Goal: Transaction & Acquisition: Purchase product/service

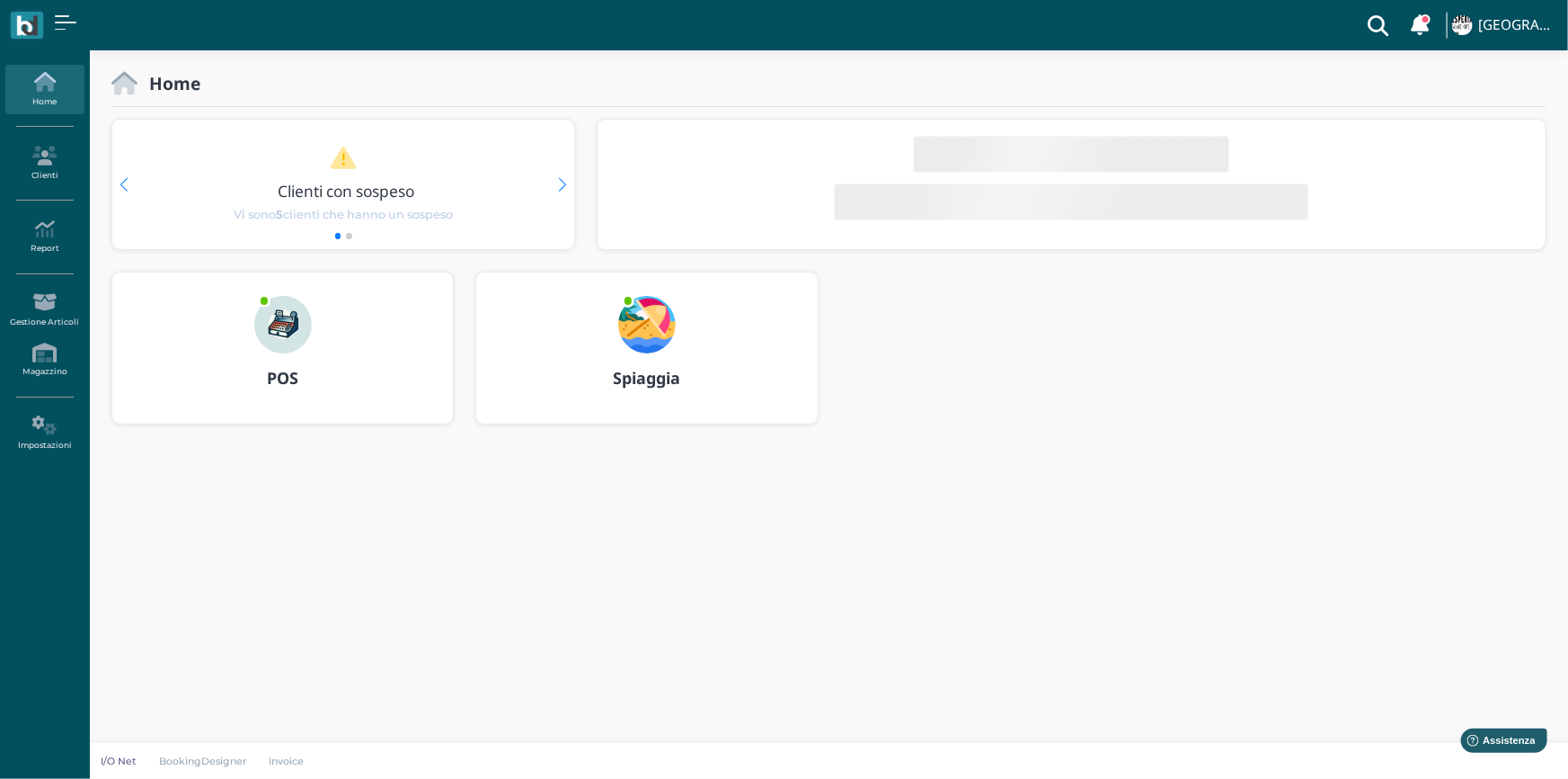
click at [649, 324] on img at bounding box center [647, 325] width 57 height 57
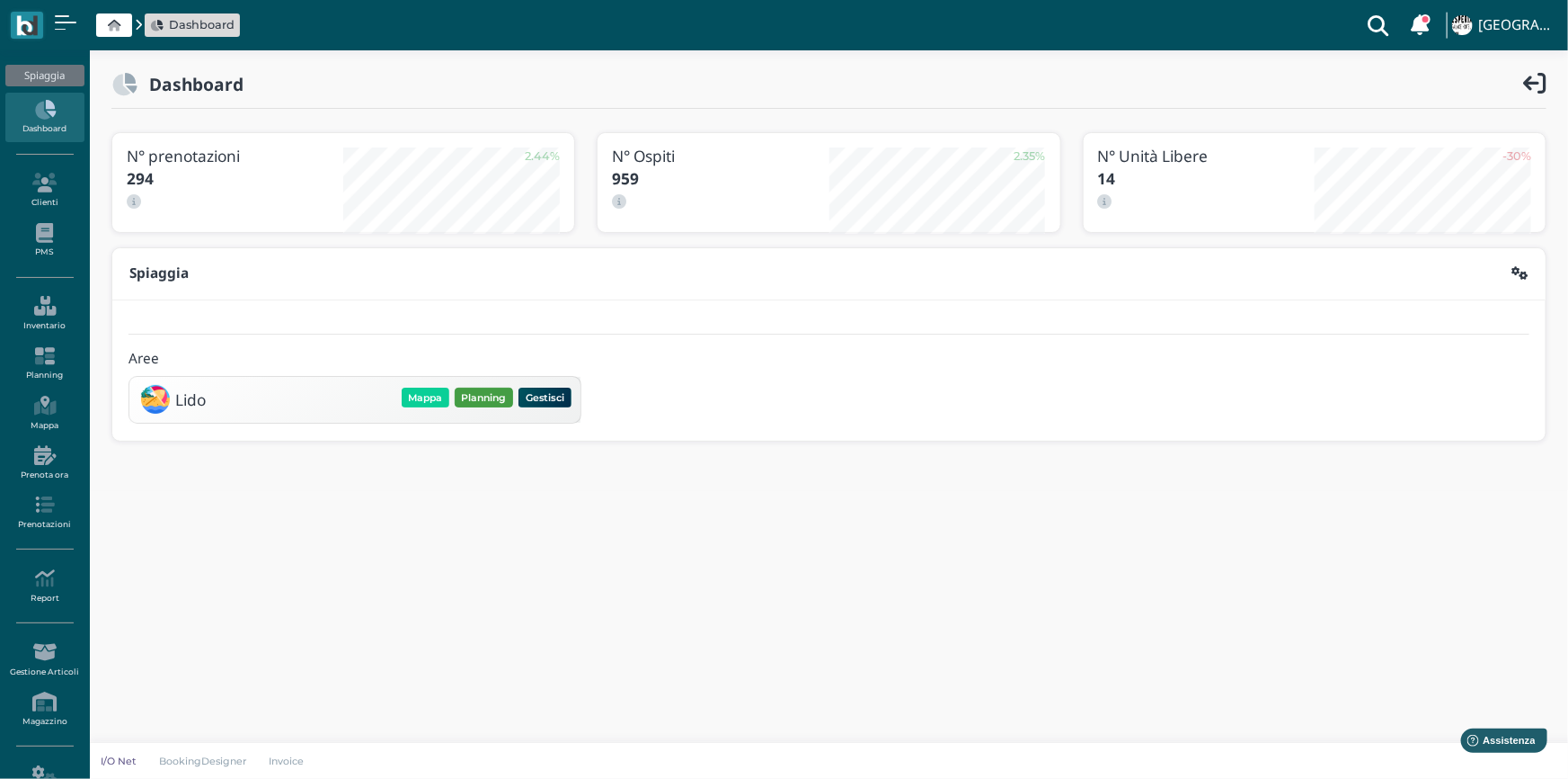
click at [464, 388] on button "Planning" at bounding box center [484, 398] width 58 height 20
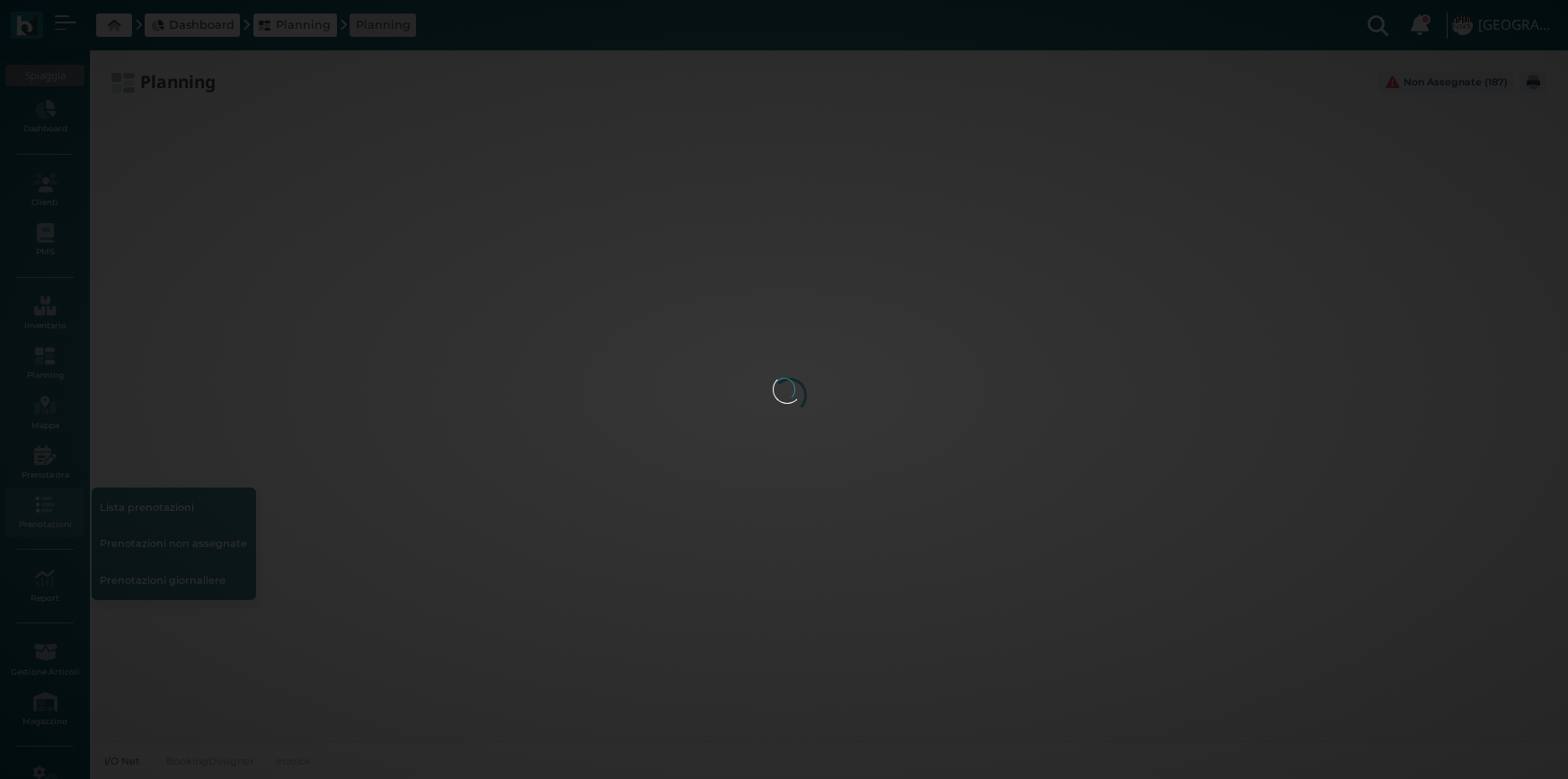
type input "2.8"
type input "55"
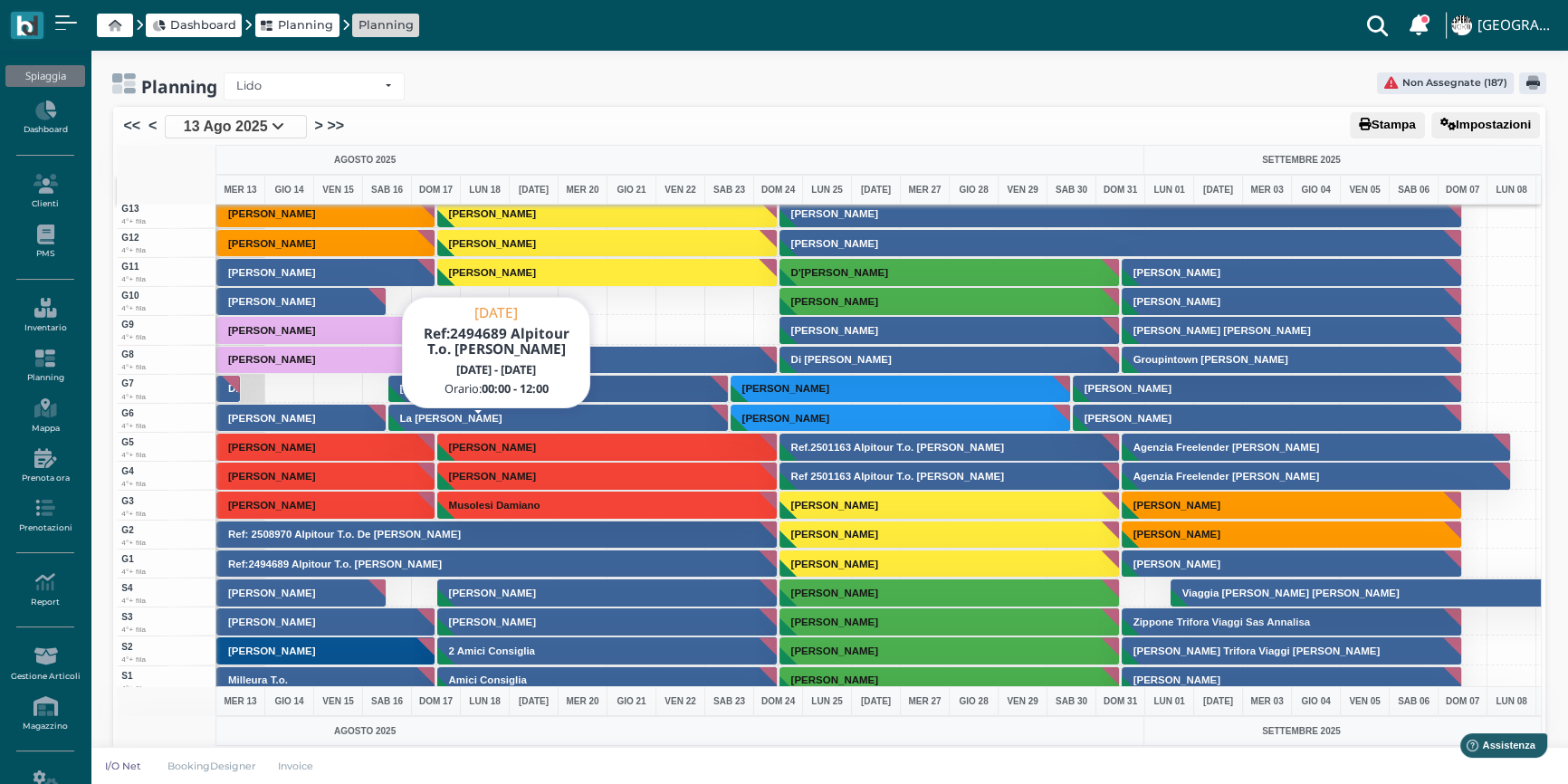
scroll to position [4606, 0]
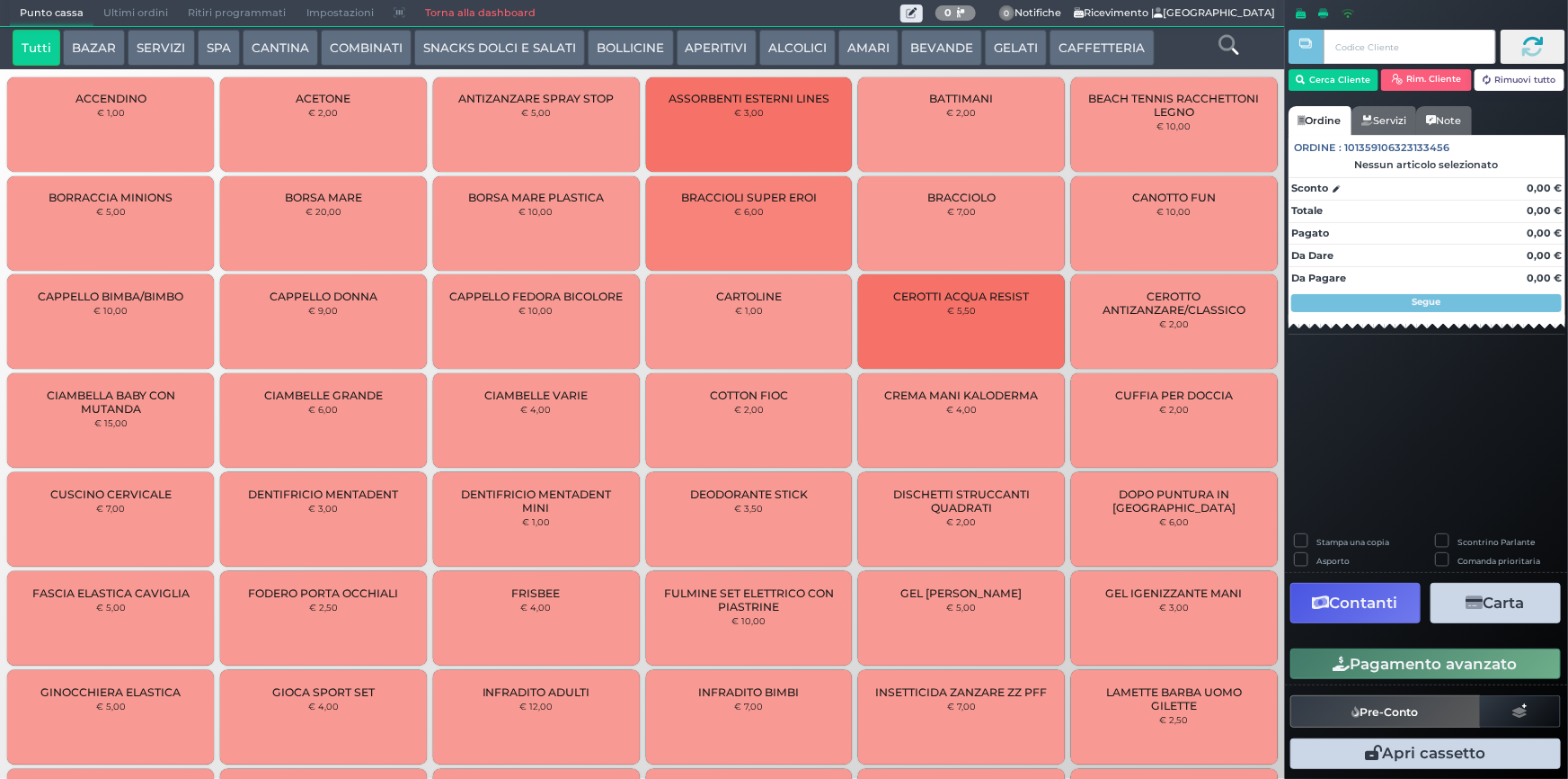
click at [93, 51] on button "BAZAR" at bounding box center [94, 48] width 62 height 36
click at [135, 49] on button "SERVIZI" at bounding box center [160, 48] width 66 height 36
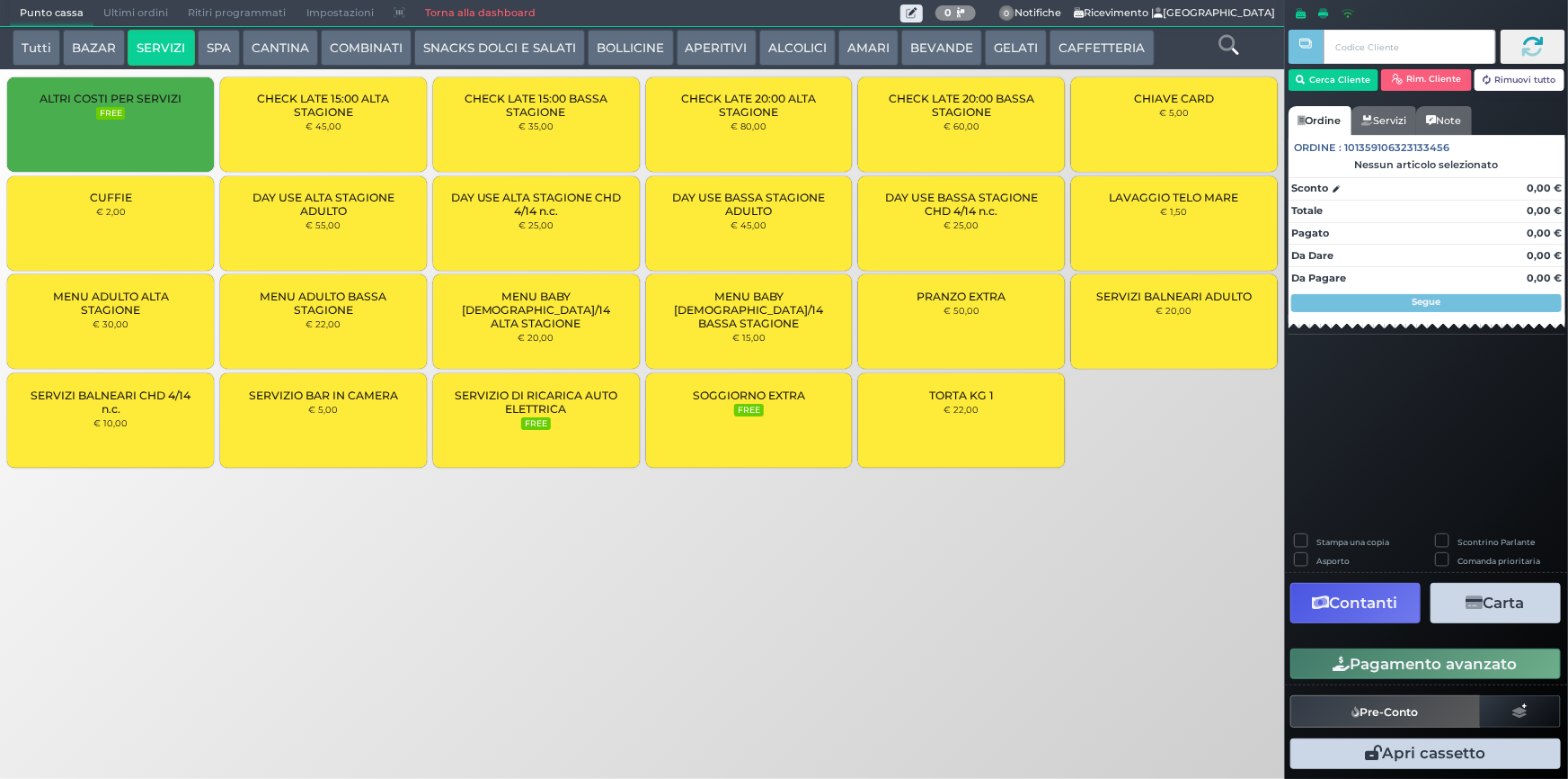
click at [1260, 232] on div "LAVAGGIO TELO MARE € 1,50" at bounding box center [1174, 223] width 207 height 94
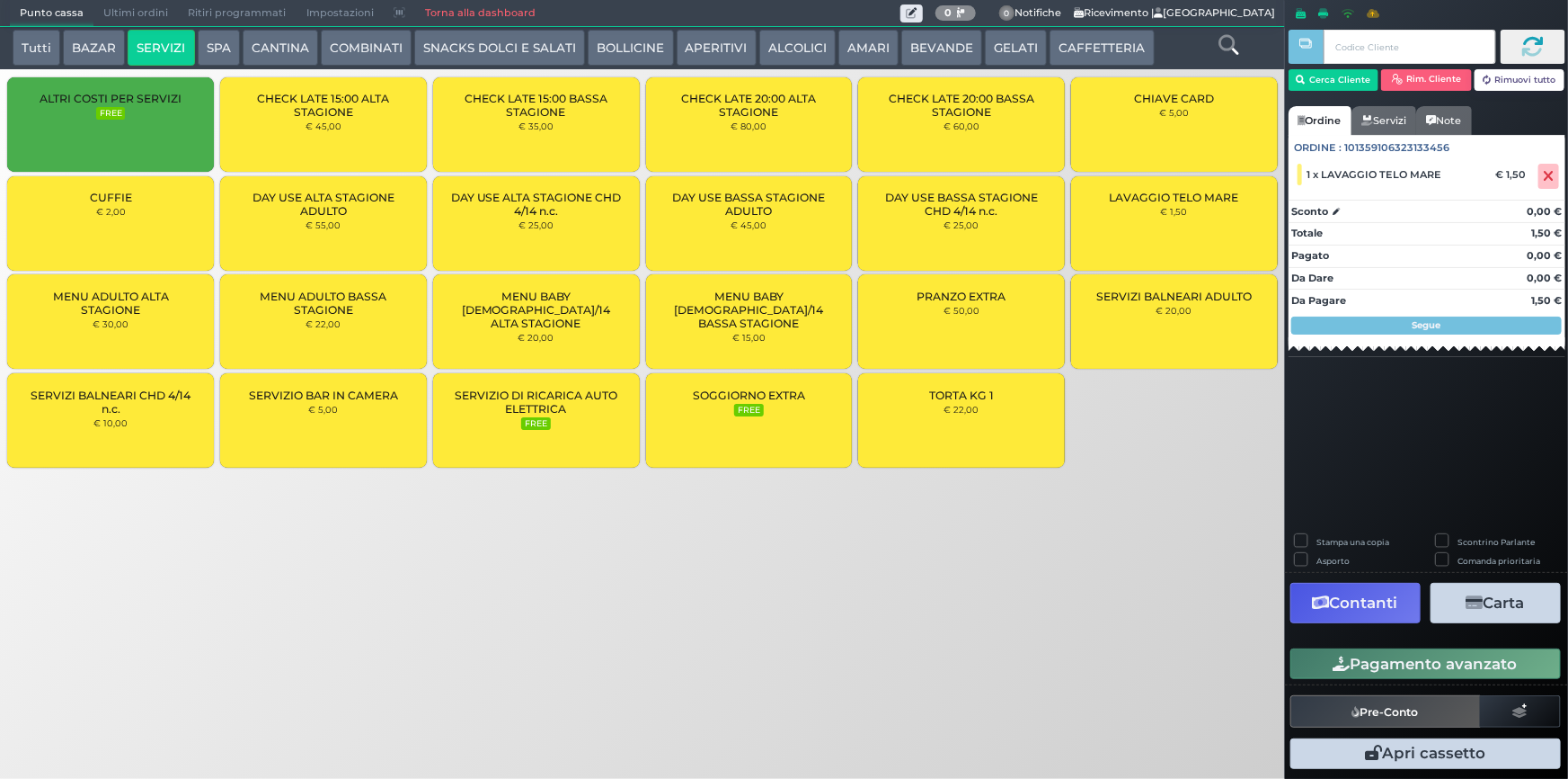
click at [1251, 225] on div "LAVAGGIO TELO MARE € 1,50" at bounding box center [1174, 223] width 207 height 94
click at [1340, 80] on button "Cerca Cliente" at bounding box center [1335, 80] width 91 height 22
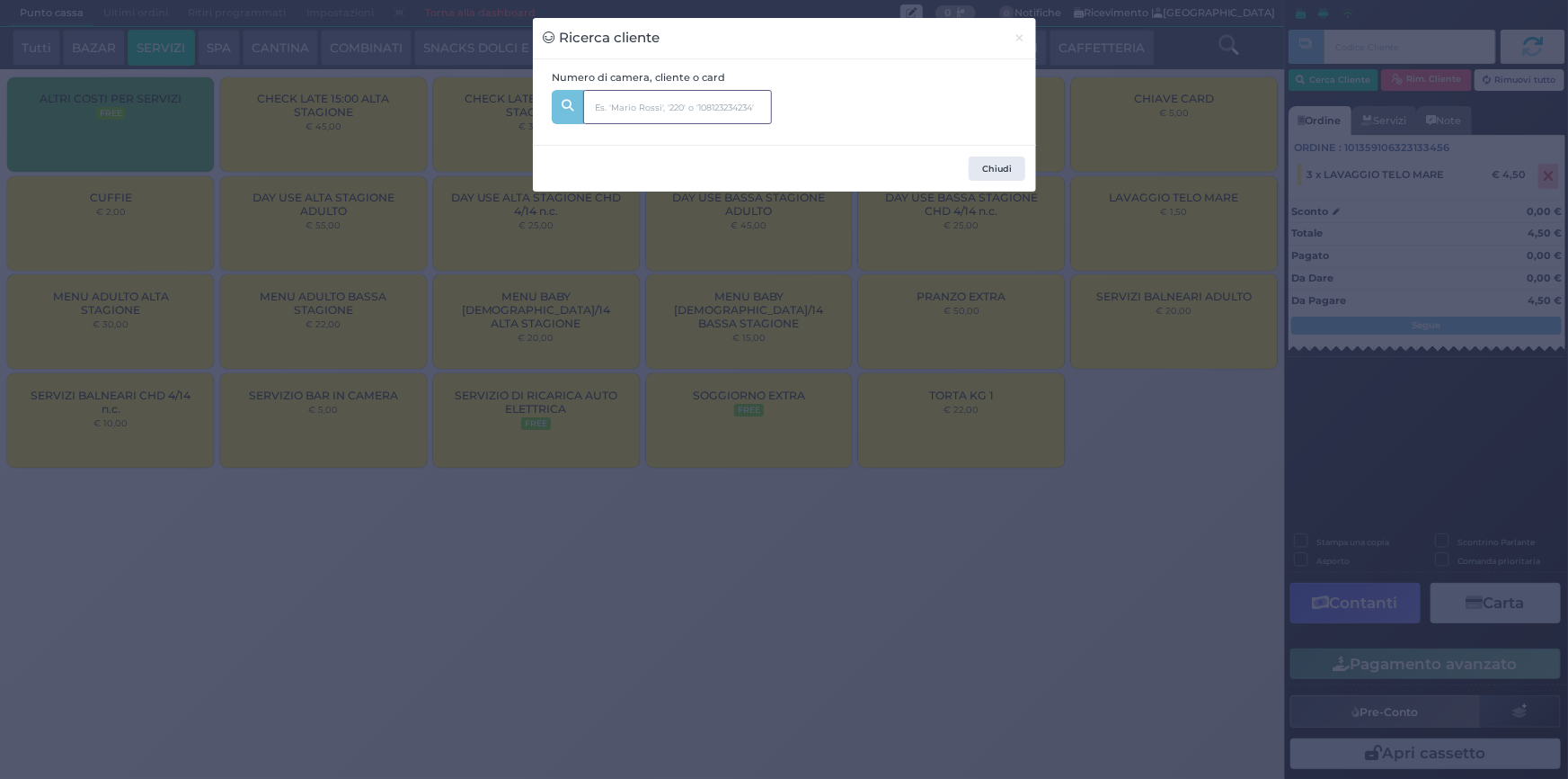
click at [720, 108] on input "text" at bounding box center [678, 107] width 189 height 35
type input "218"
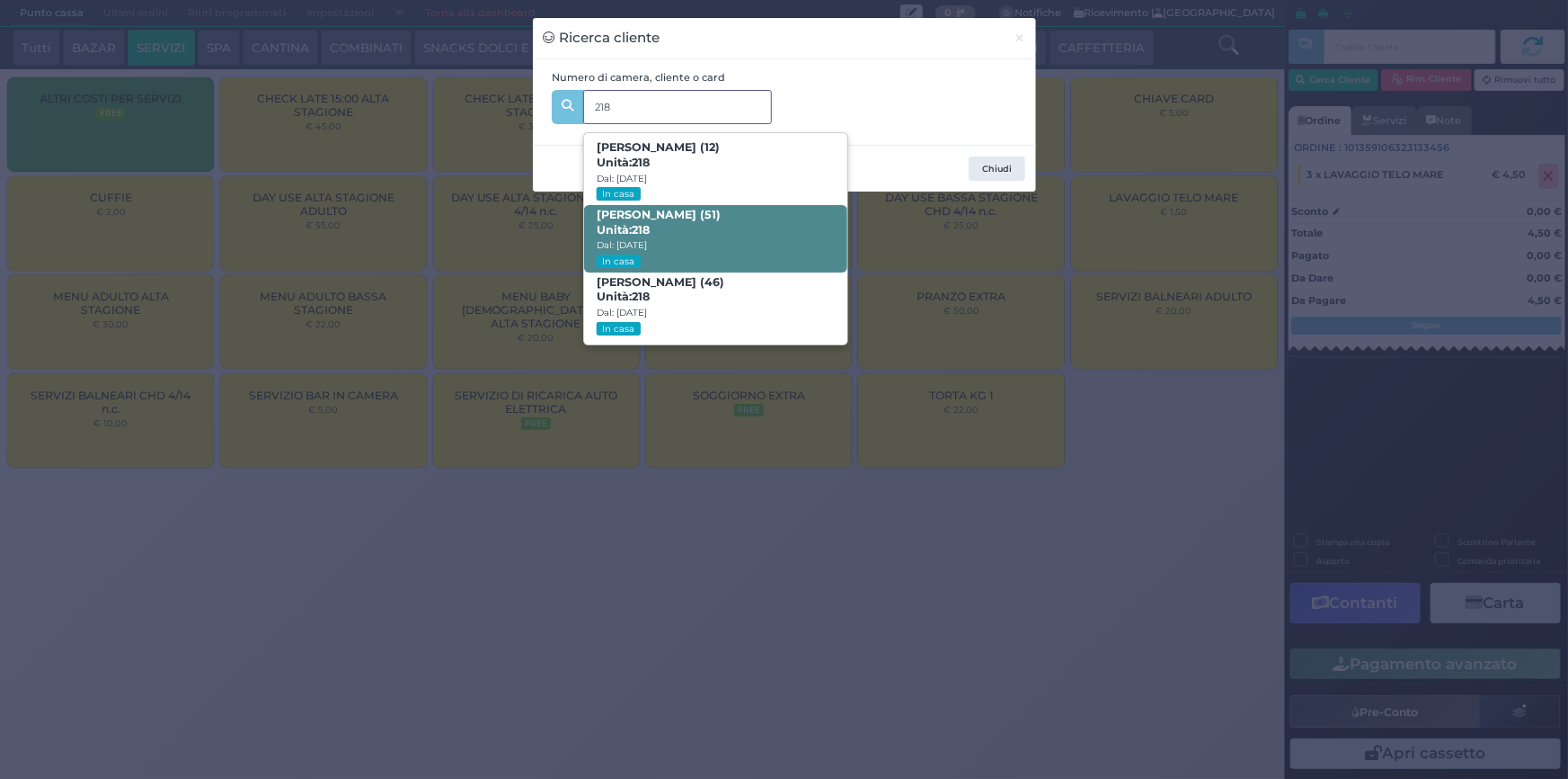
click at [683, 229] on span "Natascia Rocco (51) Unità: 218 Dal: 10/08/2025 In casa" at bounding box center [716, 239] width 263 height 67
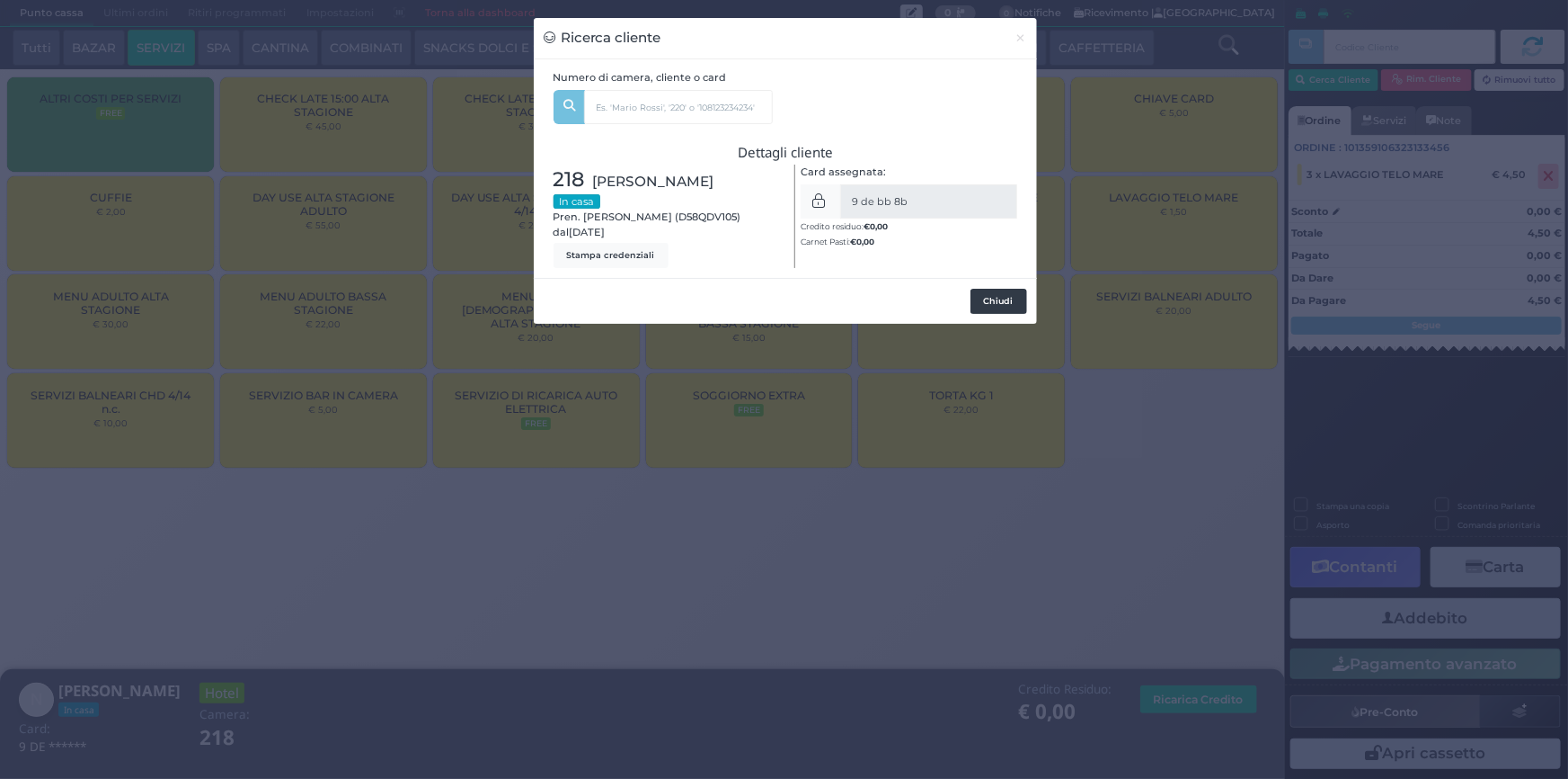
click at [1011, 314] on button "Chiudi" at bounding box center [998, 301] width 56 height 25
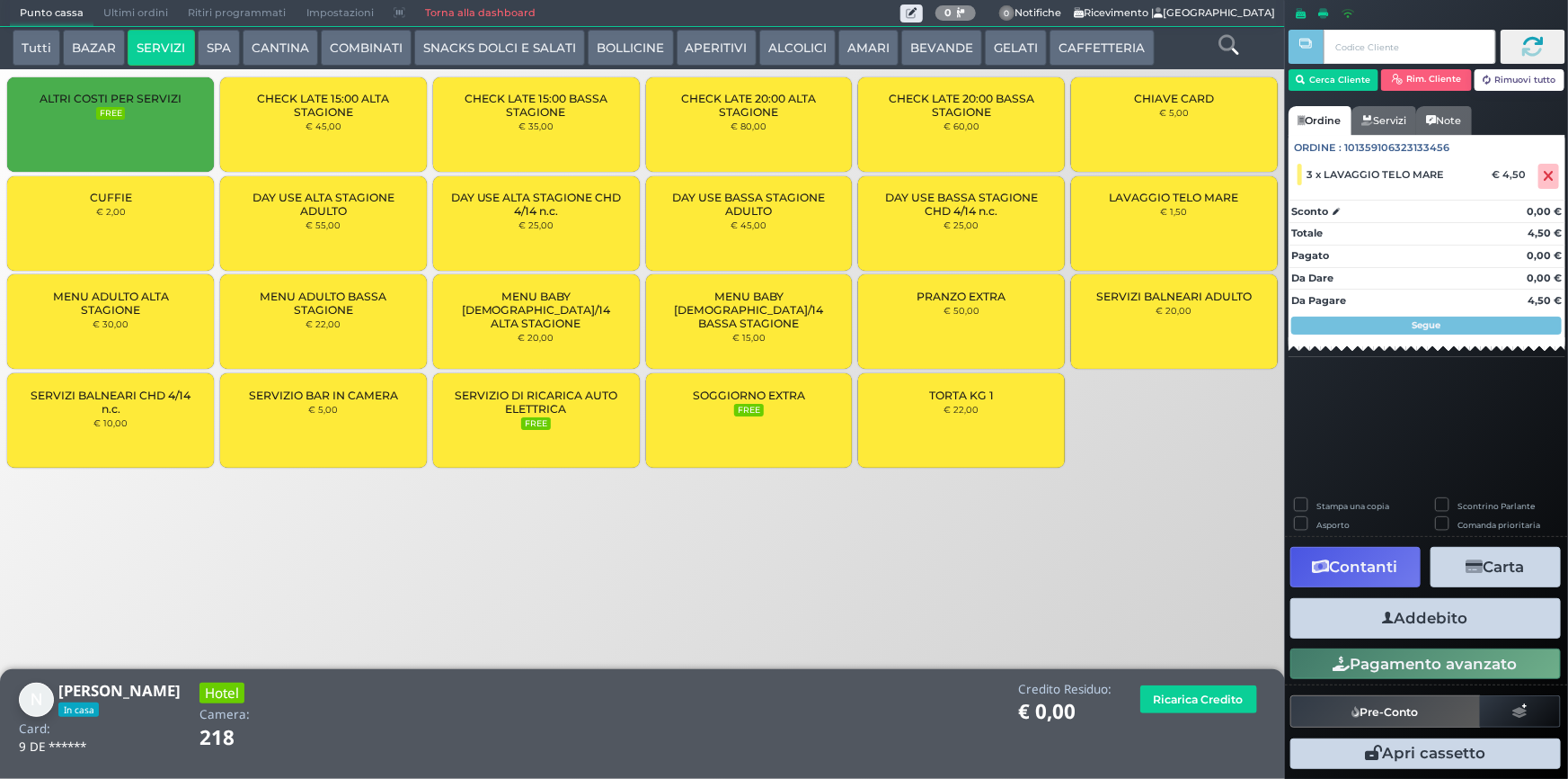
click at [1474, 621] on button "Addebito" at bounding box center [1426, 618] width 270 height 41
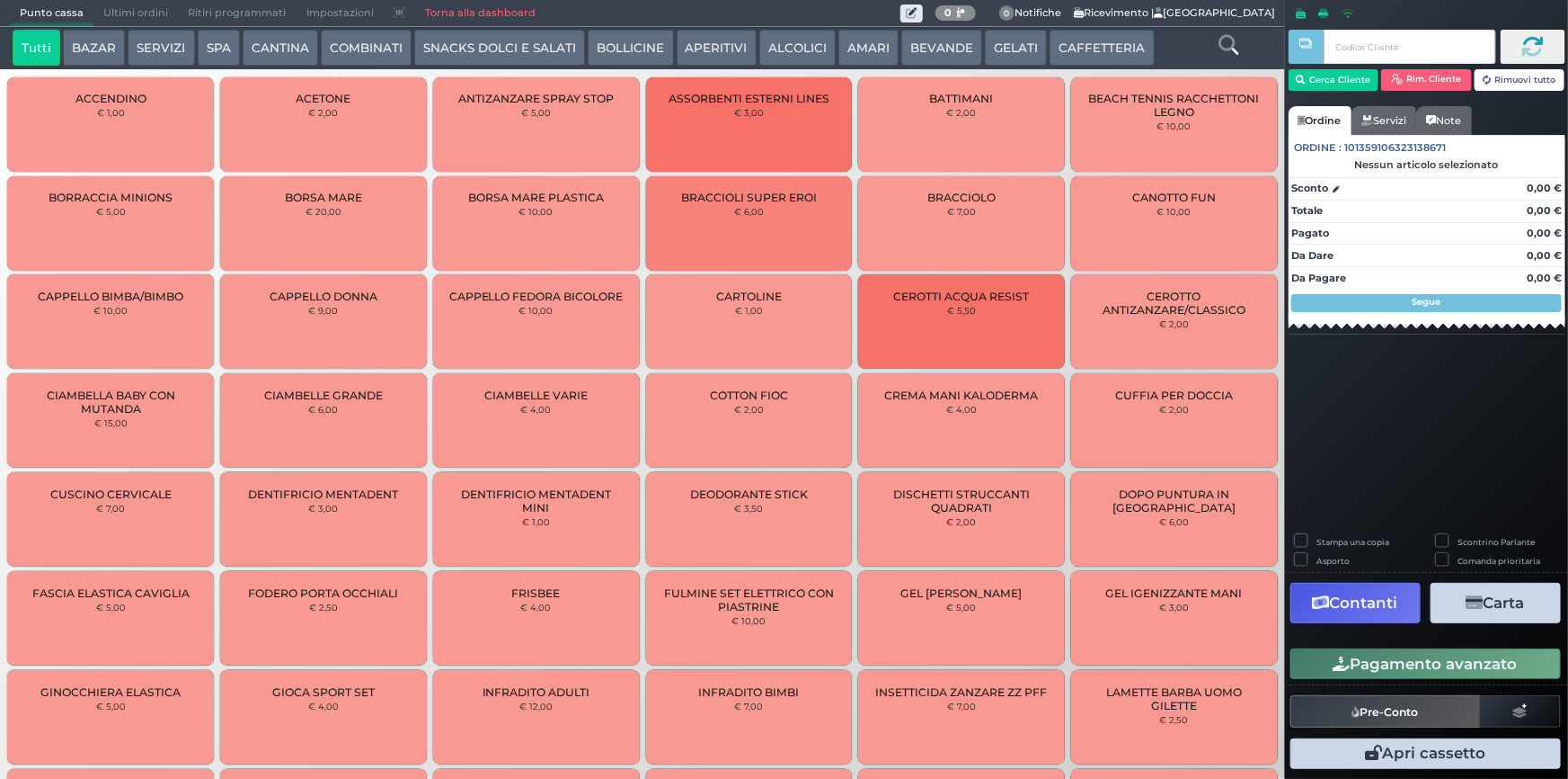
click at [149, 10] on span "Ultimi ordini" at bounding box center [135, 13] width 84 height 25
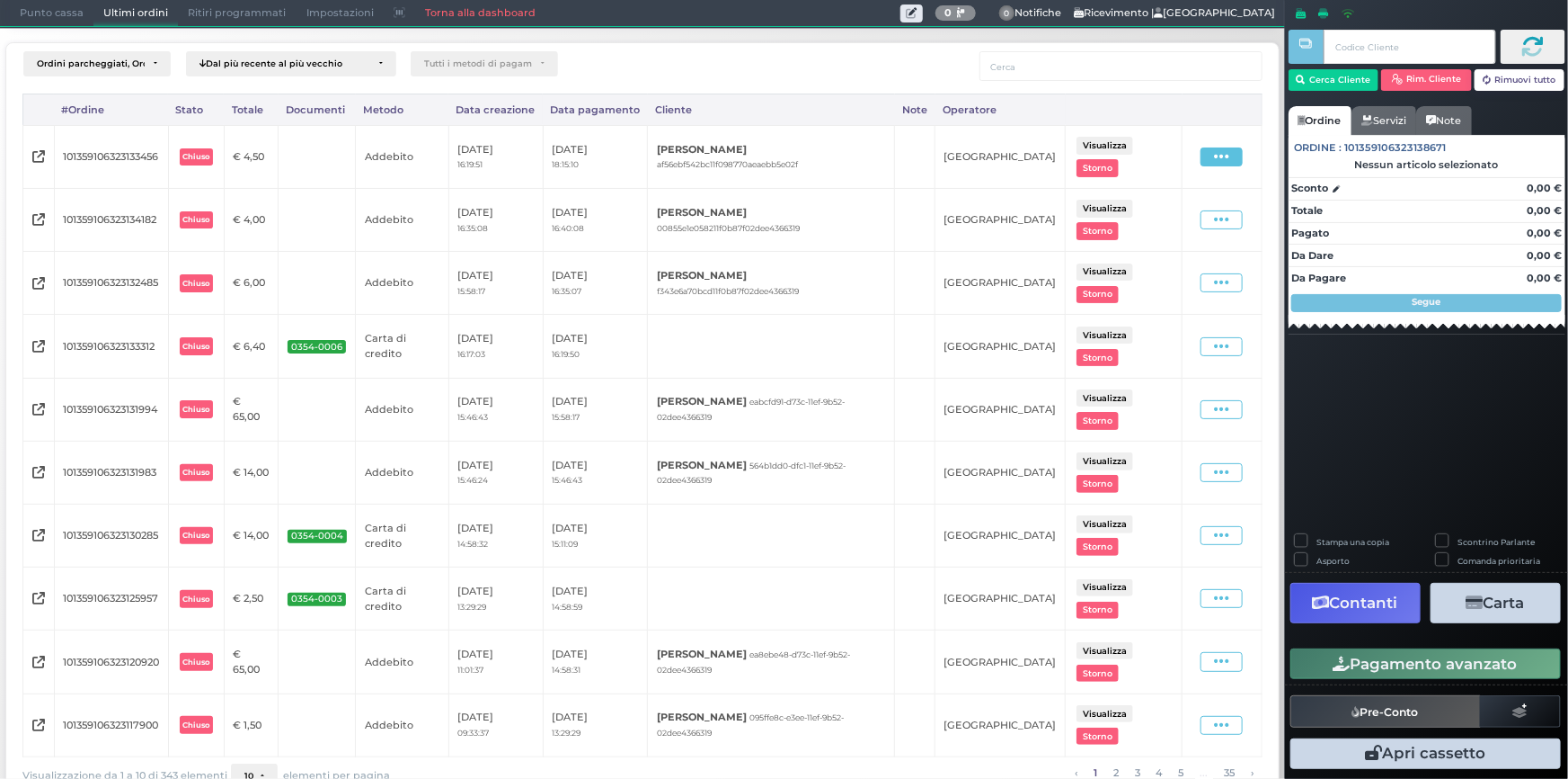
click at [1218, 161] on icon at bounding box center [1221, 156] width 15 height 17
drag, startPoint x: 1173, startPoint y: 250, endPoint x: 1183, endPoint y: 248, distance: 10.2
click at [1183, 248] on span "Ristampa ricevuta" at bounding box center [1184, 249] width 73 height 31
click at [1251, 38] on div "Ordini parcheggiati, Ordini aperti, Ordini chiusi Dal più recente al più vecchi…" at bounding box center [643, 418] width 1304 height 781
click at [49, 15] on span "Punto cassa" at bounding box center [51, 13] width 83 height 25
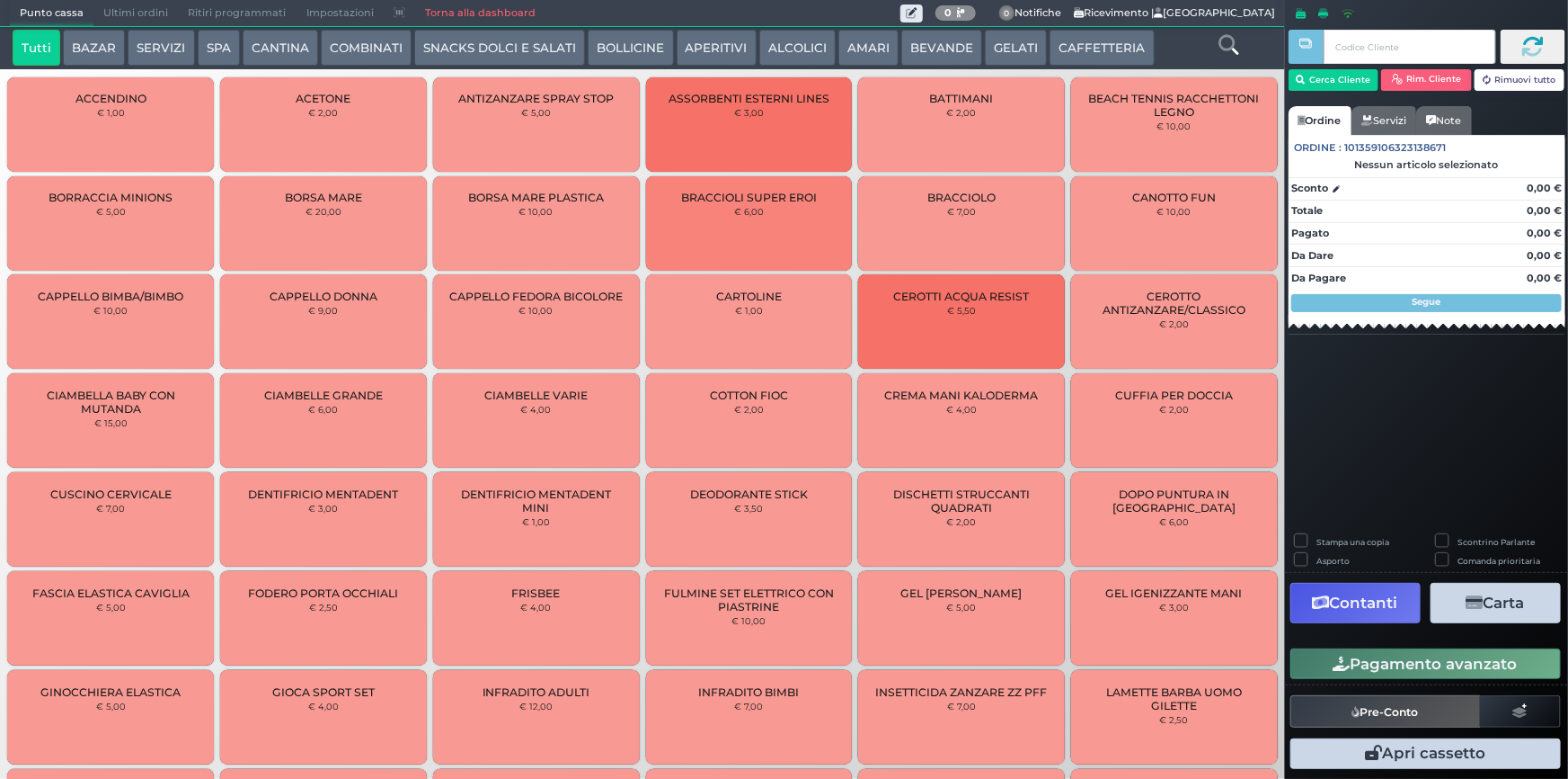
click at [145, 48] on button "SERVIZI" at bounding box center [160, 48] width 66 height 36
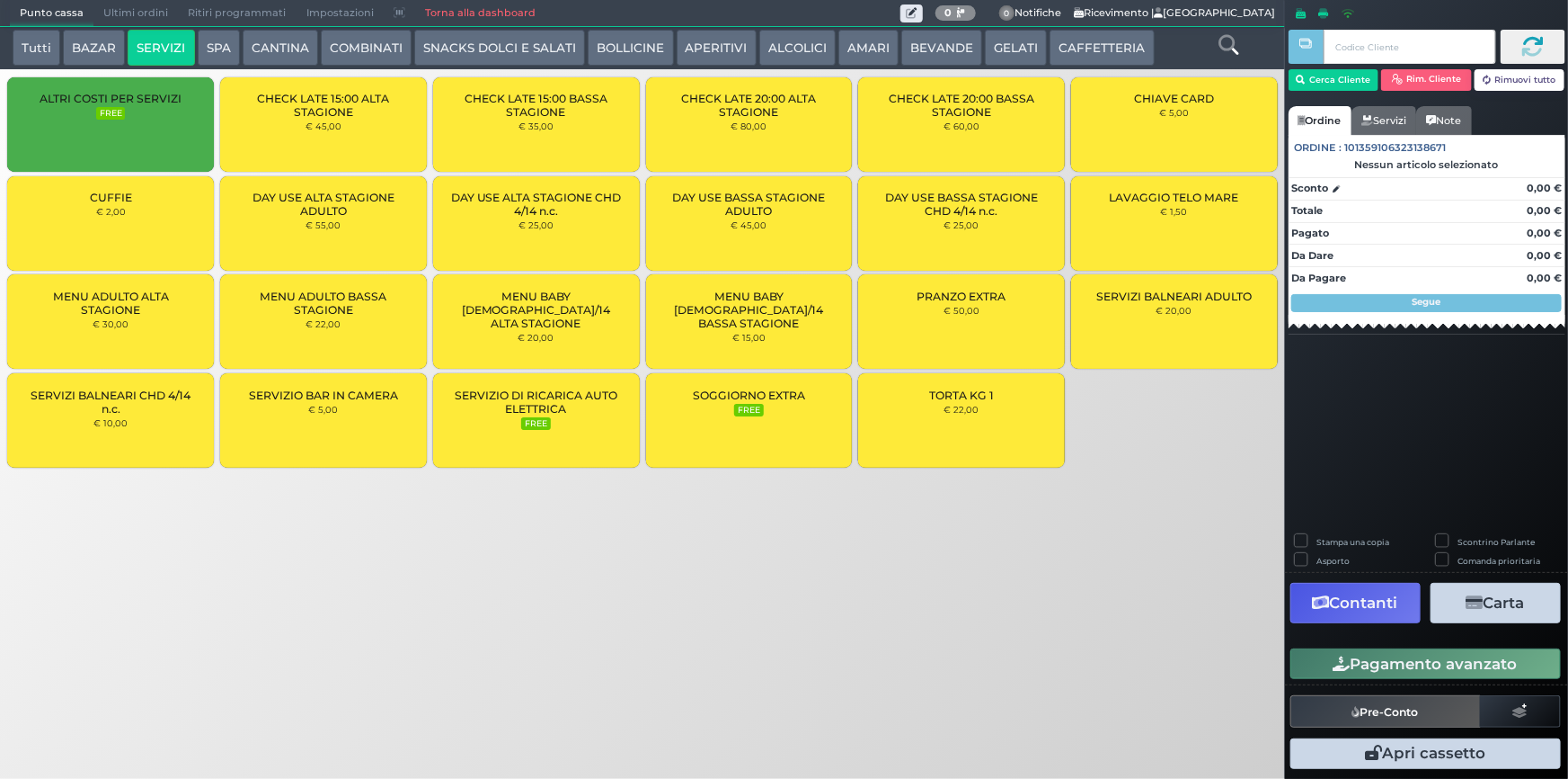
click at [1170, 243] on div "LAVAGGIO TELO MARE € 1,50" at bounding box center [1174, 223] width 207 height 94
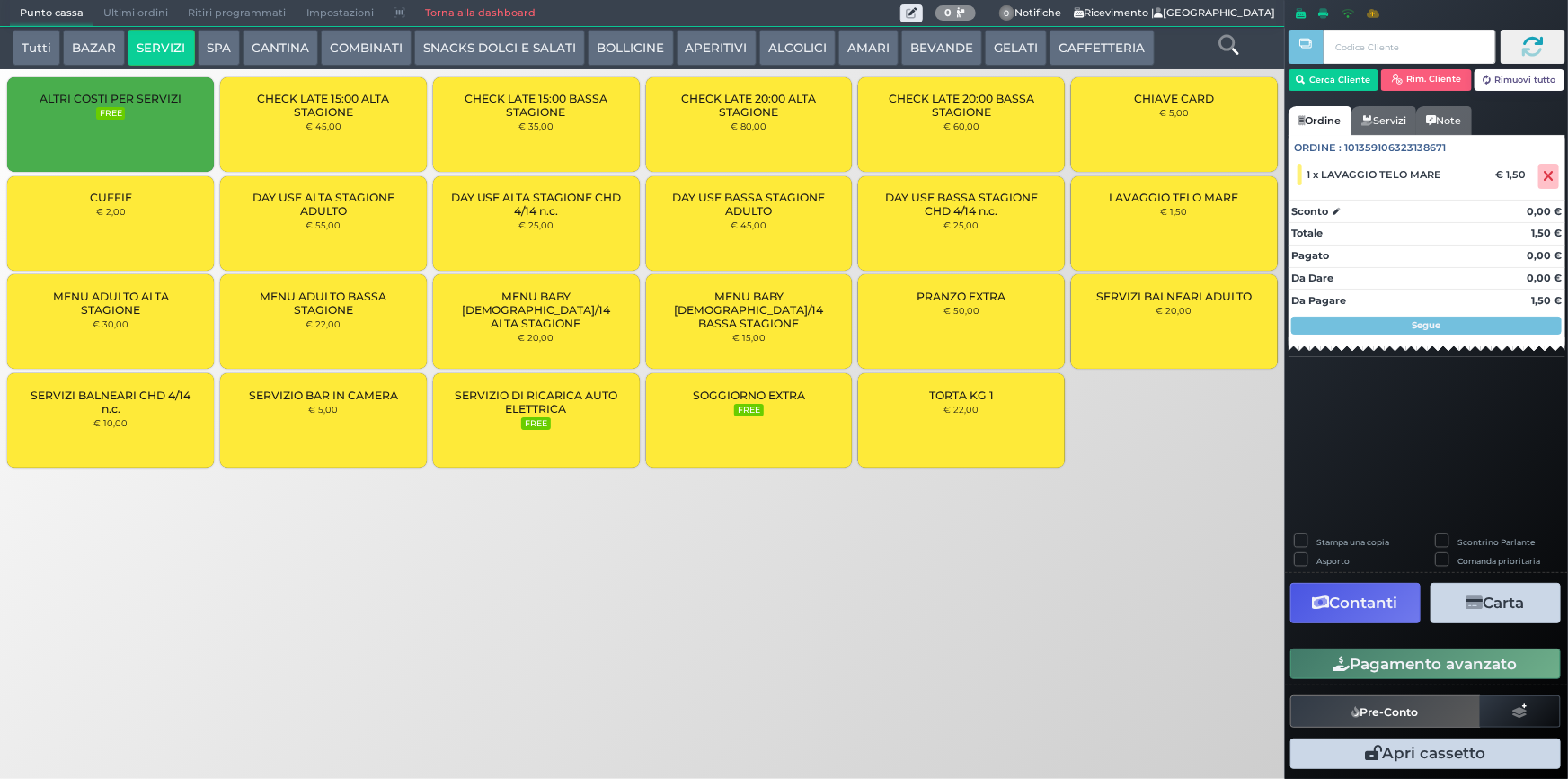
click at [1170, 243] on div "LAVAGGIO TELO MARE € 1,50" at bounding box center [1174, 223] width 207 height 94
click at [1323, 77] on button "Cerca Cliente" at bounding box center [1335, 80] width 91 height 22
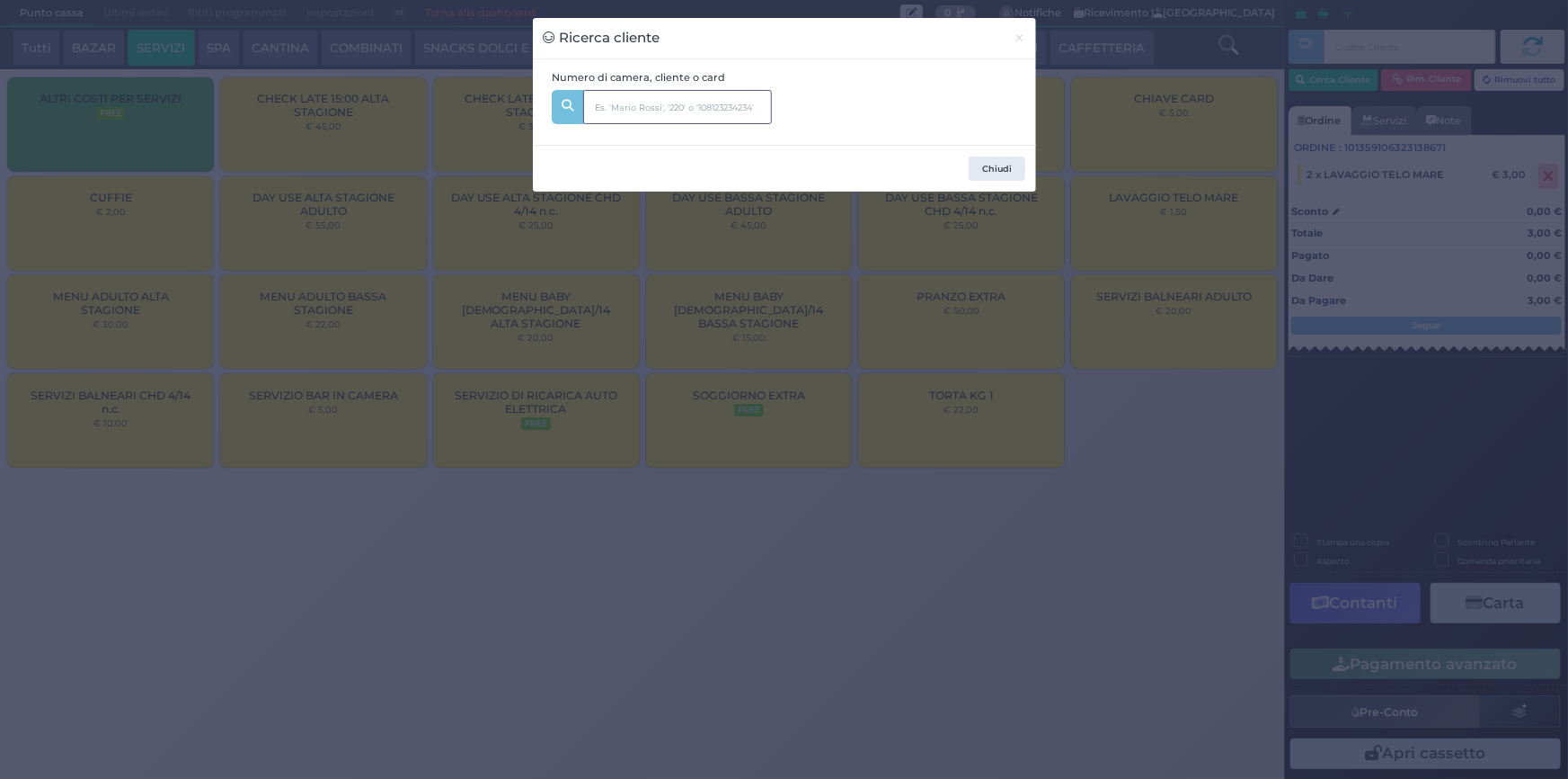
click at [702, 103] on input "text" at bounding box center [678, 107] width 189 height 35
type input "301"
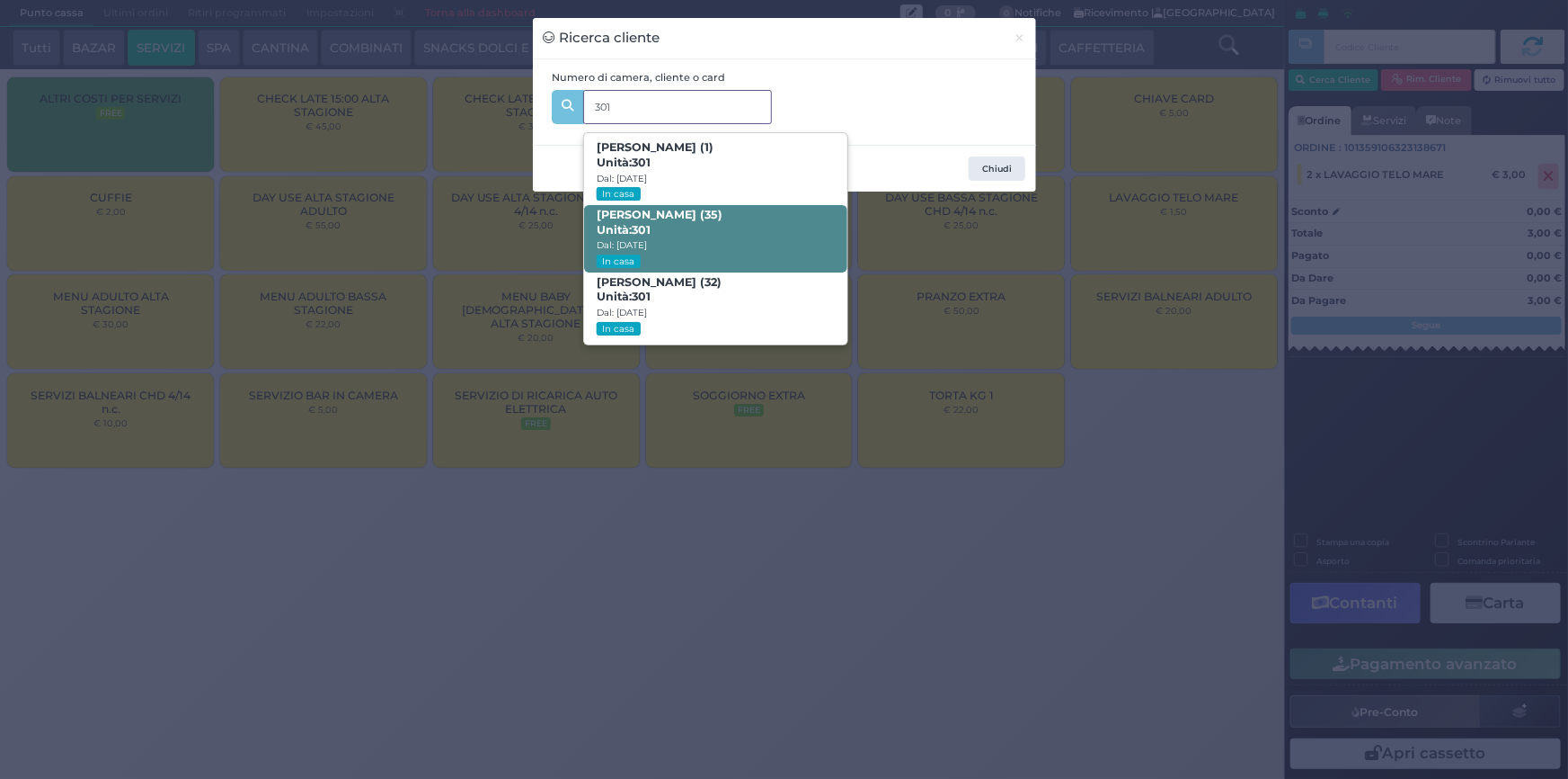
click at [744, 241] on span "Dorian Bane (35) Unità: 301 Dal: 10/08/2025 In casa" at bounding box center [716, 239] width 263 height 67
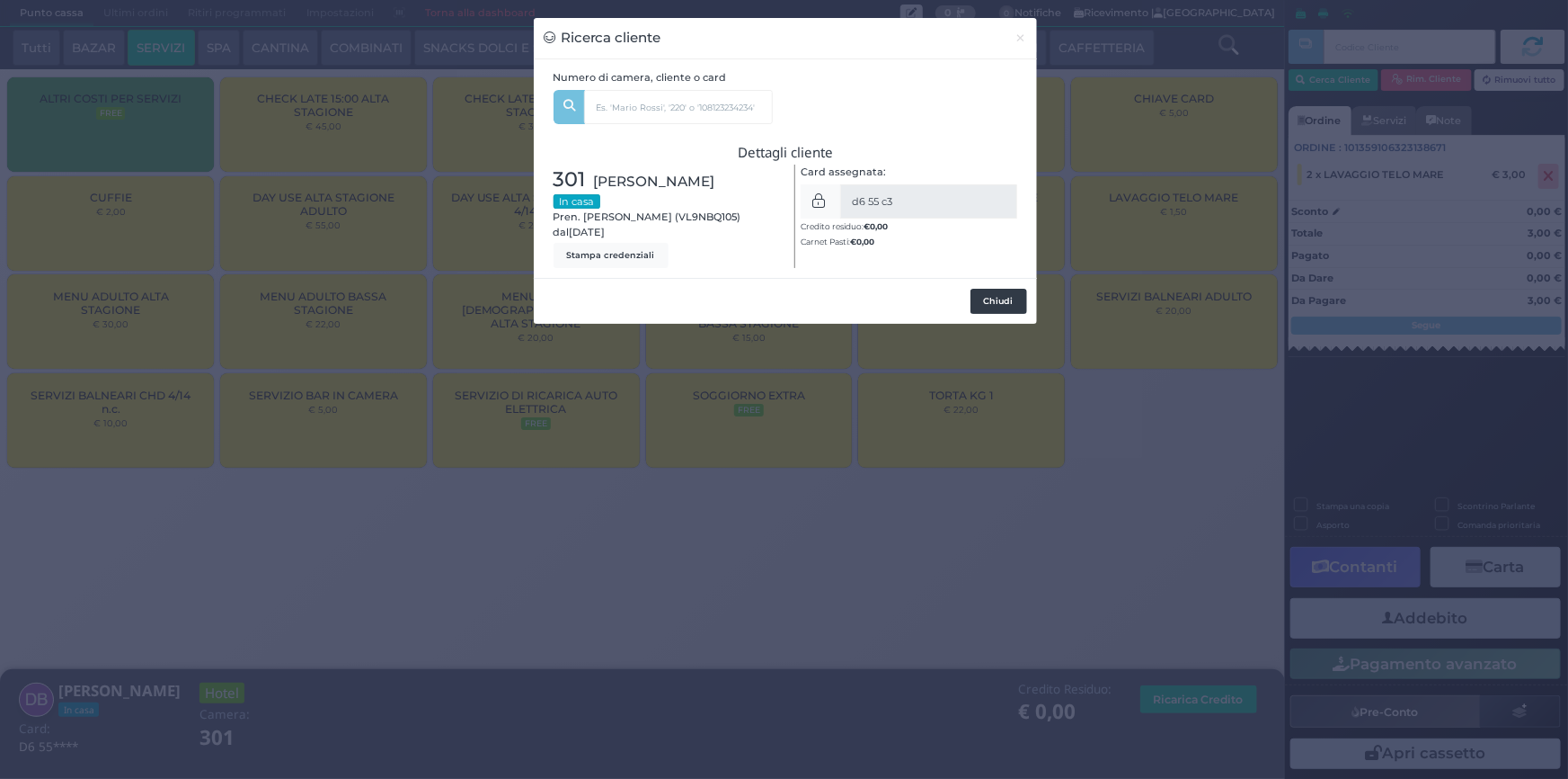
click at [1013, 300] on button "Chiudi" at bounding box center [998, 301] width 56 height 25
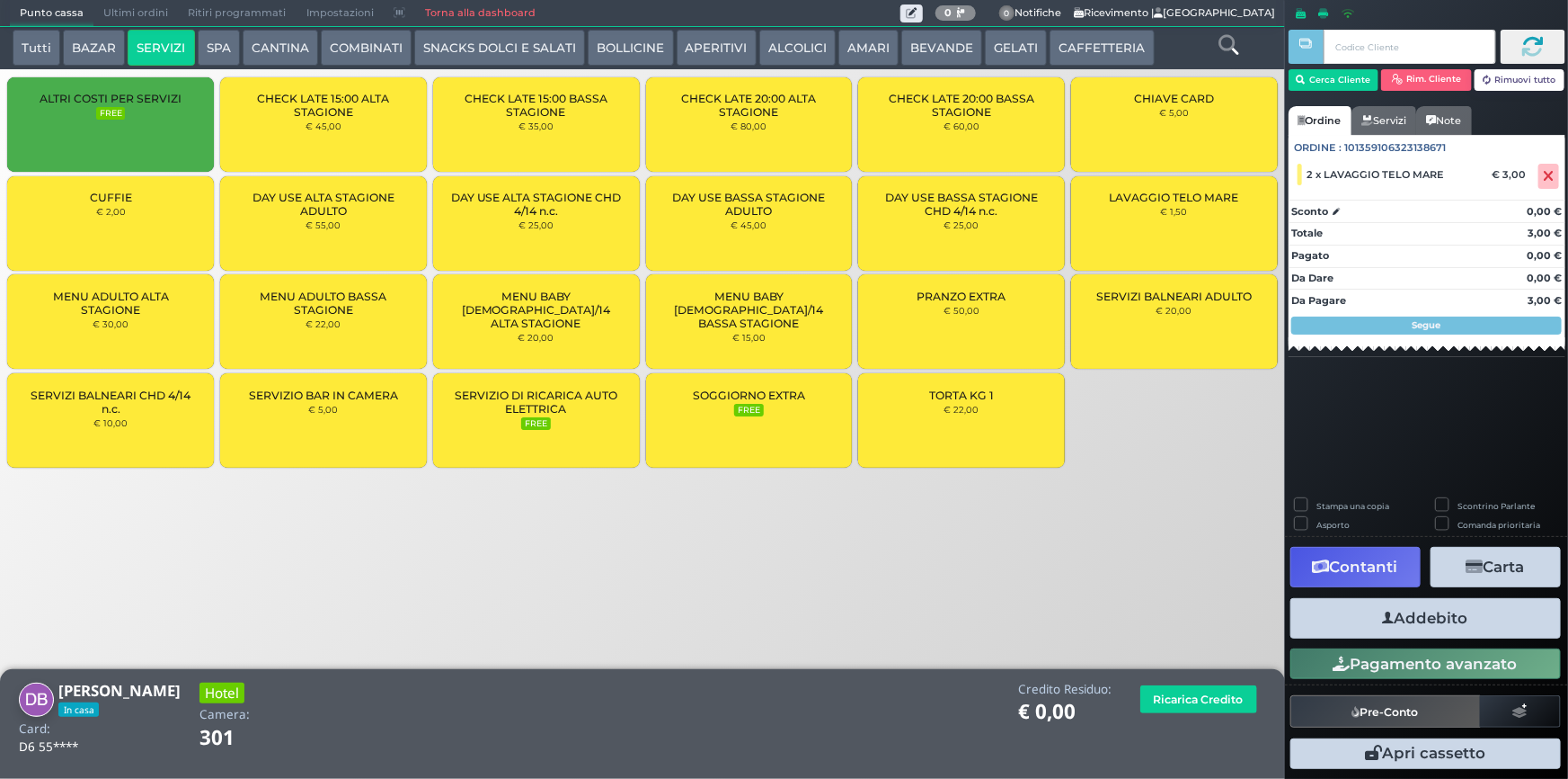
click at [1457, 628] on button "Addebito" at bounding box center [1426, 618] width 270 height 41
